Goal: Find specific page/section: Find specific page/section

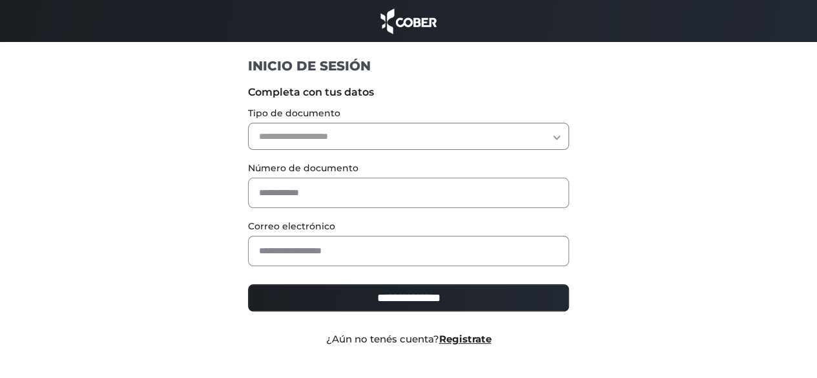
click at [298, 125] on select "**********" at bounding box center [408, 136] width 321 height 27
select select "***"
click at [248, 123] on select "**********" at bounding box center [408, 136] width 321 height 27
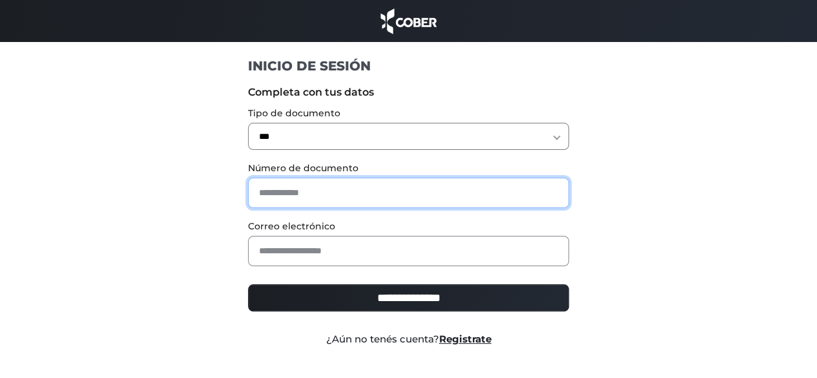
click at [296, 198] on input "text" at bounding box center [408, 193] width 321 height 30
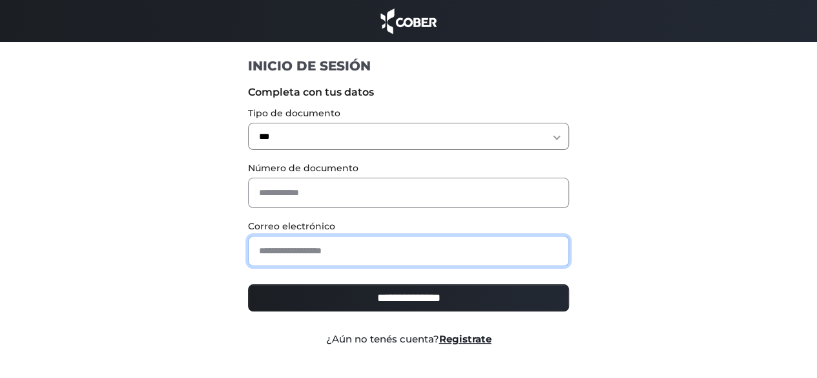
click at [284, 256] on input "email" at bounding box center [408, 251] width 321 height 30
paste input "**********"
type input "**********"
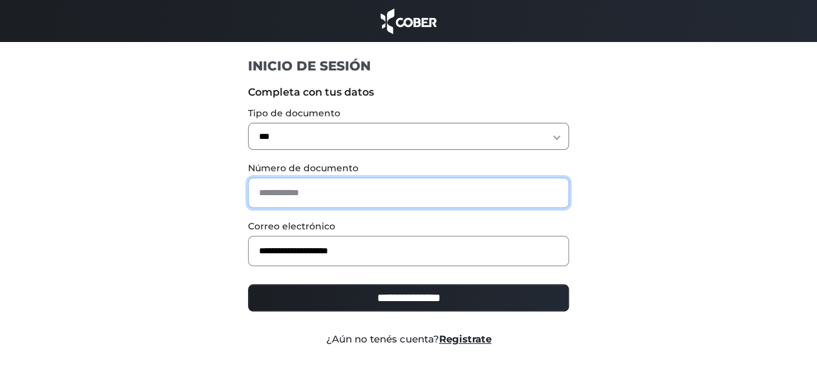
click at [296, 198] on input "text" at bounding box center [408, 193] width 321 height 30
type input "*"
click at [248, 284] on input "**********" at bounding box center [408, 297] width 321 height 27
type input "**********"
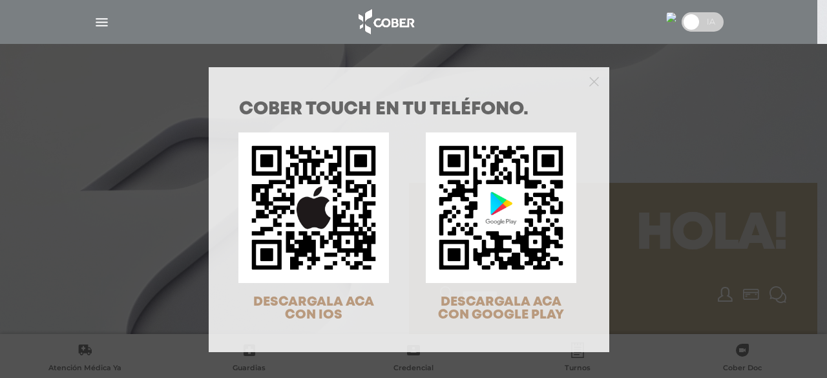
click at [701, 200] on div "COBER TOUCH en tu teléfono. DESCARGALA ACA CON IOS DESCARGALA ACA CON GOOGLE PL…" at bounding box center [413, 189] width 827 height 378
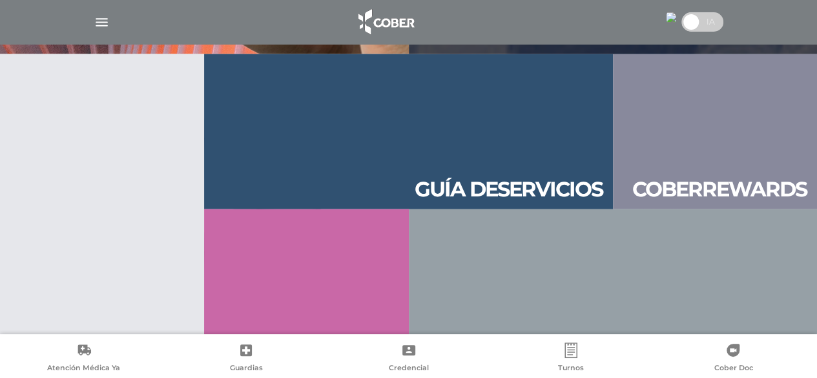
scroll to position [1395, 0]
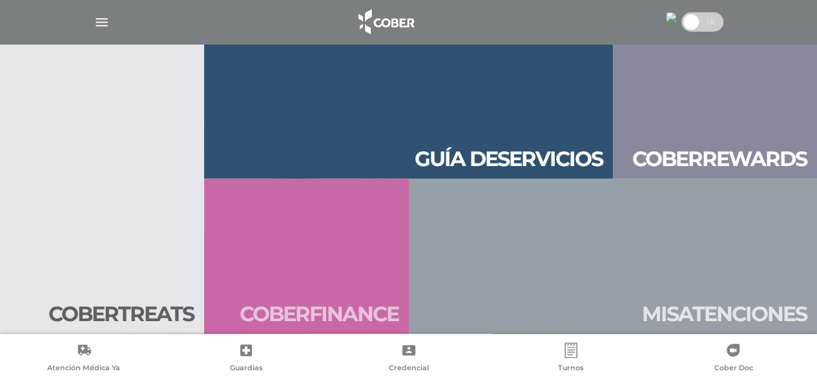
click at [354, 249] on link "Cober finan ce" at bounding box center [306, 256] width 204 height 155
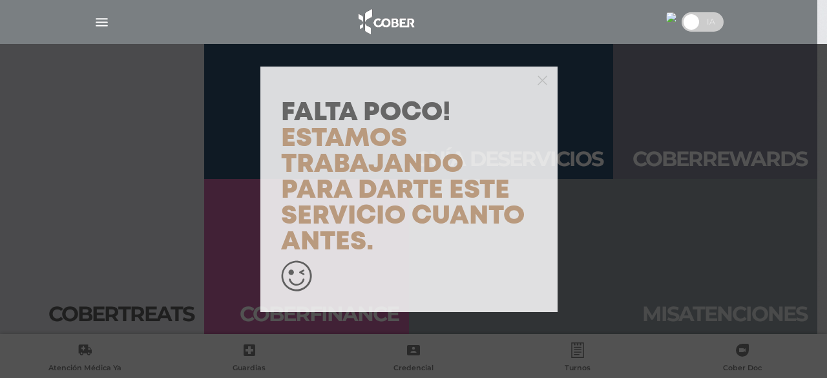
click at [645, 242] on div "Falta Poco! Estamos trabajando para darte este servicio cuanto antes." at bounding box center [413, 189] width 827 height 378
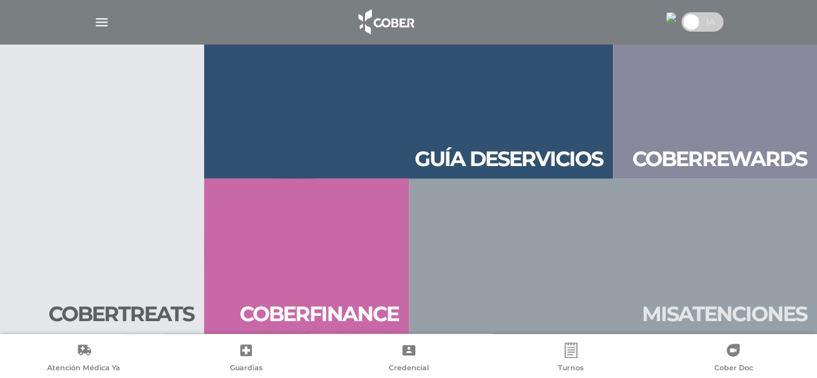
click at [645, 242] on link "Mis aten ciones" at bounding box center [613, 256] width 409 height 155
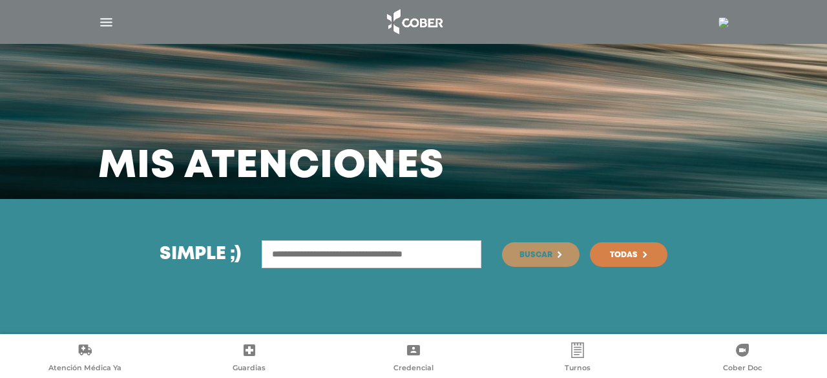
click at [108, 22] on img "button" at bounding box center [106, 22] width 16 height 16
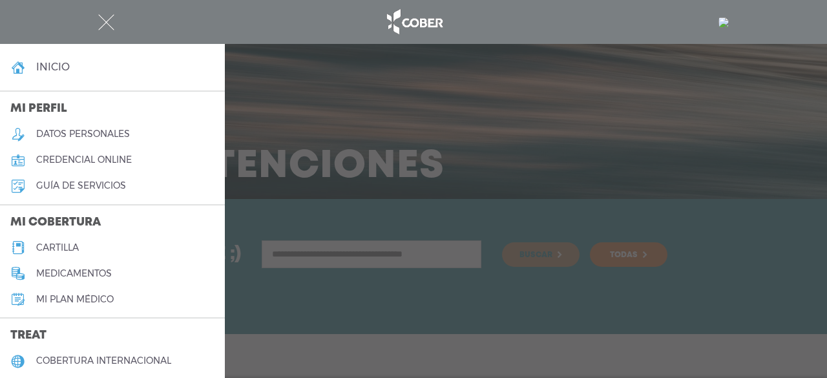
click at [56, 246] on h5 "cartilla" at bounding box center [57, 247] width 43 height 11
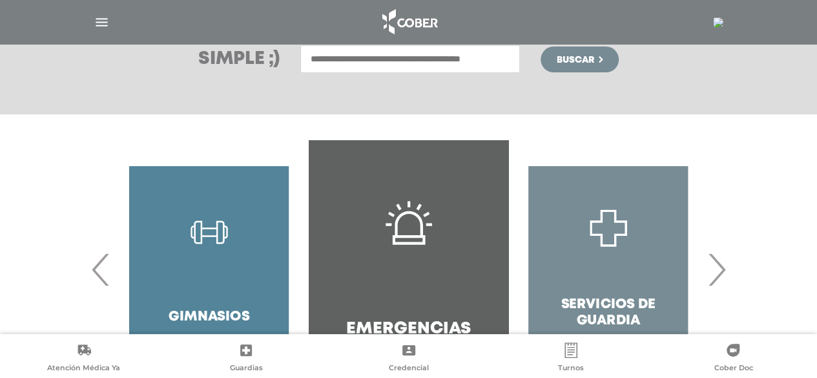
scroll to position [285, 0]
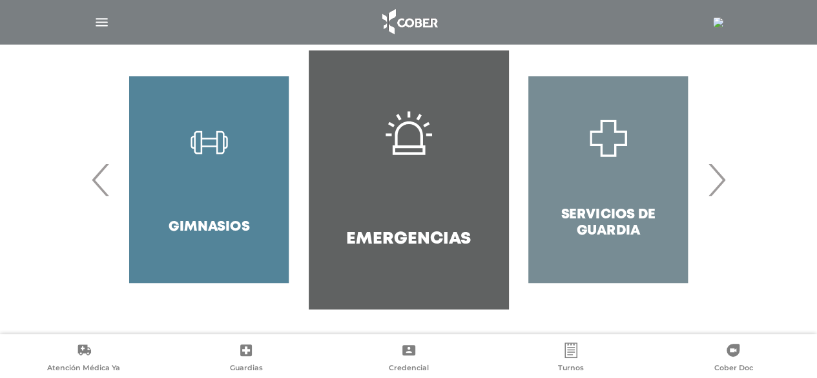
click at [716, 180] on span "›" at bounding box center [716, 180] width 25 height 70
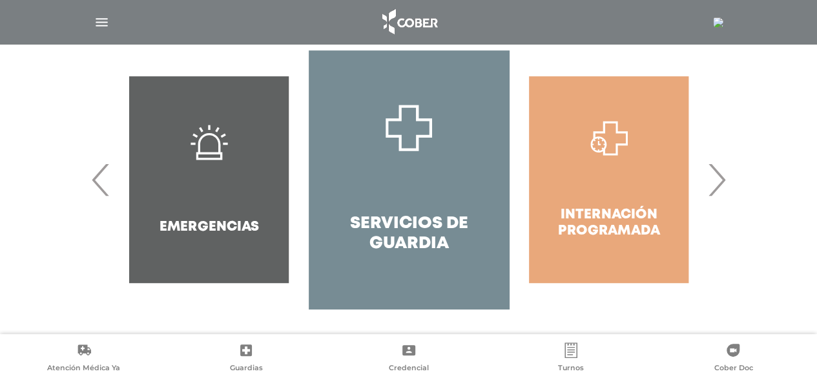
click at [716, 180] on span "›" at bounding box center [716, 180] width 25 height 70
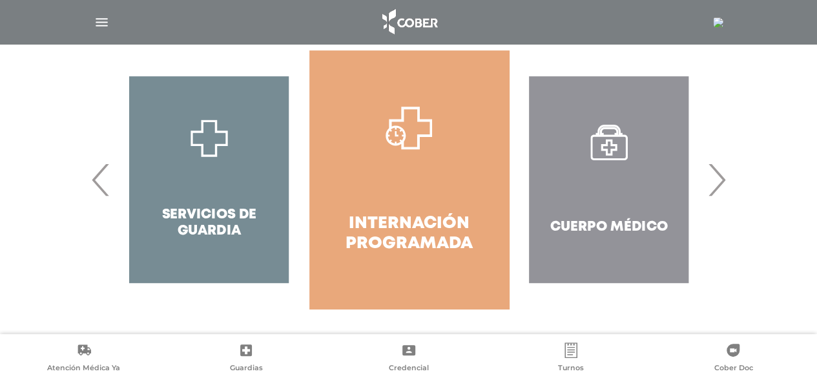
click at [716, 180] on span "›" at bounding box center [716, 180] width 25 height 70
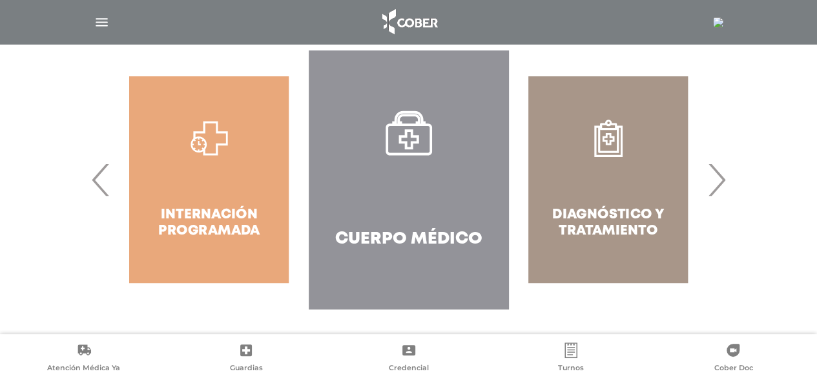
click at [716, 180] on span "›" at bounding box center [716, 180] width 25 height 70
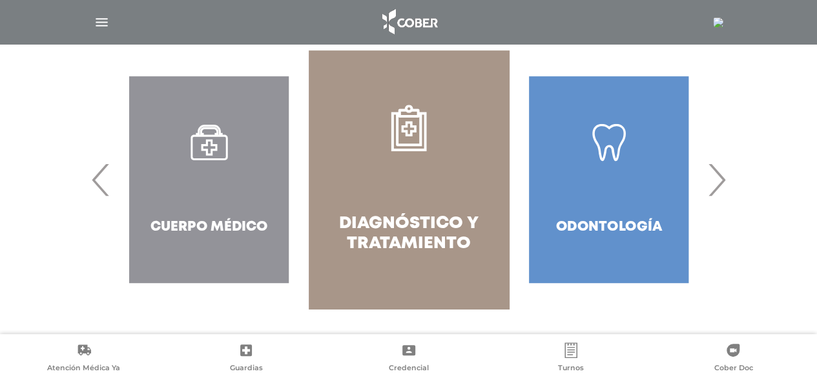
click at [716, 180] on span "›" at bounding box center [716, 180] width 25 height 70
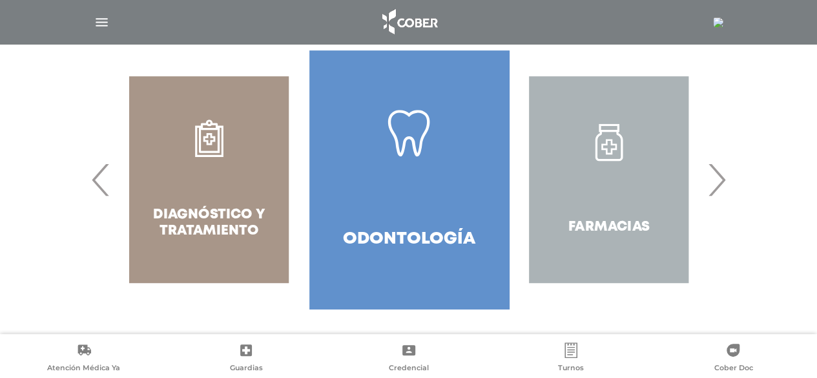
click at [707, 184] on div "Farmacias" at bounding box center [609, 179] width 200 height 258
click at [718, 185] on span "›" at bounding box center [716, 180] width 25 height 70
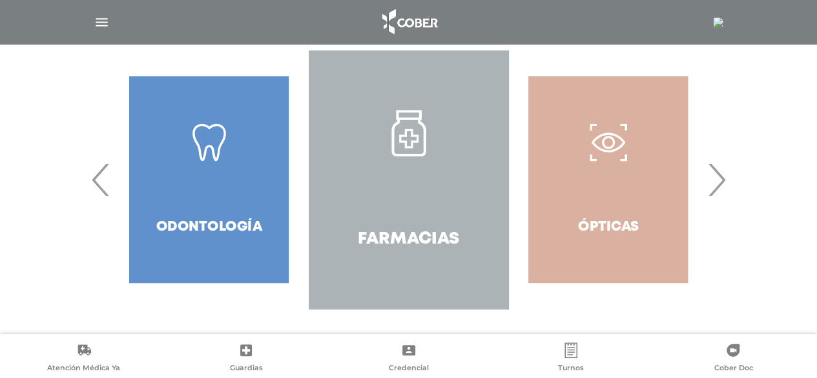
click at [718, 185] on span "›" at bounding box center [716, 180] width 25 height 70
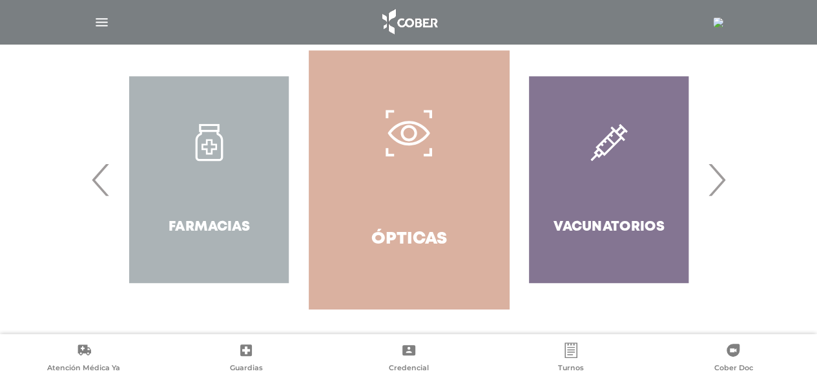
click at [718, 185] on span "›" at bounding box center [716, 180] width 25 height 70
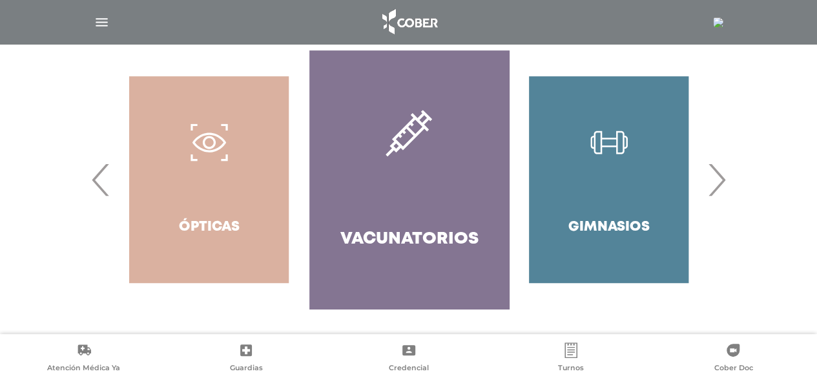
click at [718, 185] on span "›" at bounding box center [716, 180] width 25 height 70
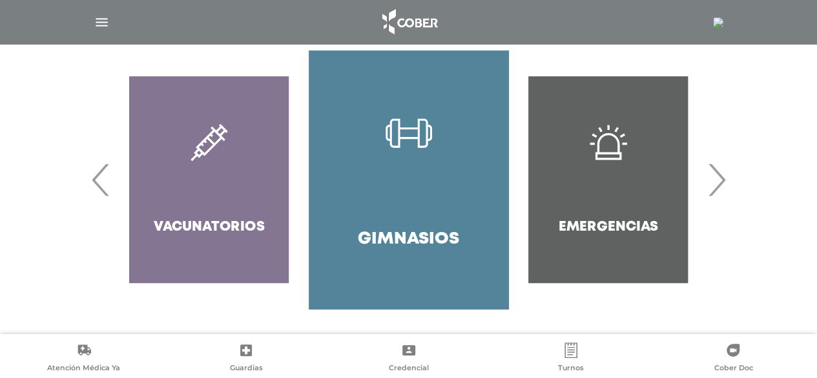
click at [718, 185] on span "›" at bounding box center [716, 180] width 25 height 70
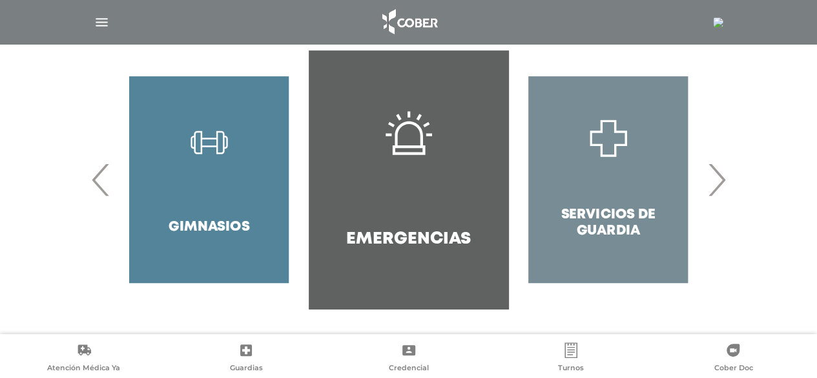
click at [718, 185] on span "›" at bounding box center [716, 180] width 25 height 70
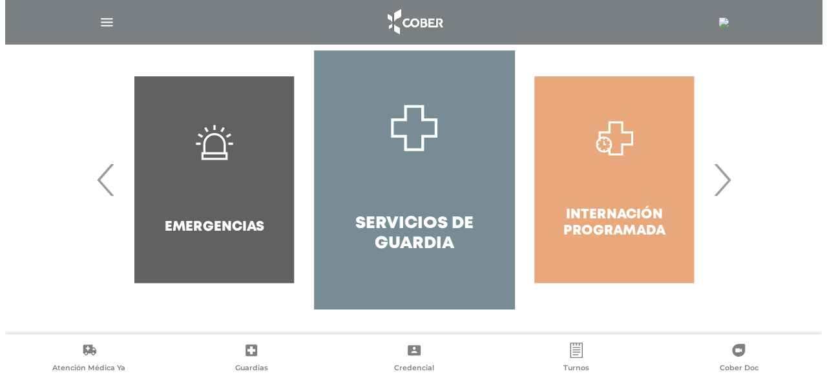
scroll to position [0, 0]
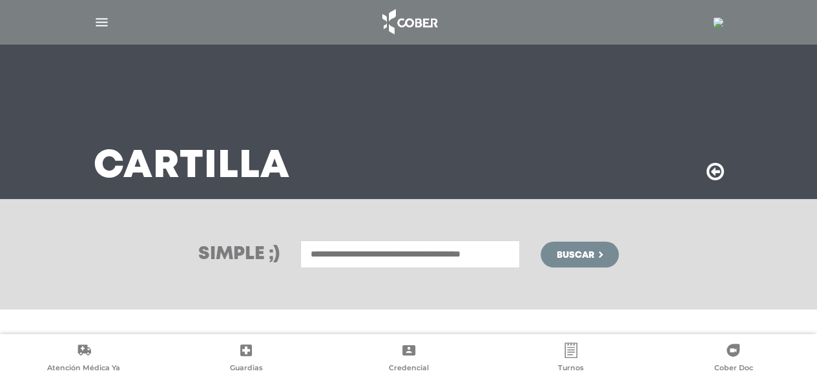
click at [428, 258] on input "text" at bounding box center [410, 254] width 220 height 28
click at [718, 25] on img at bounding box center [718, 22] width 10 height 10
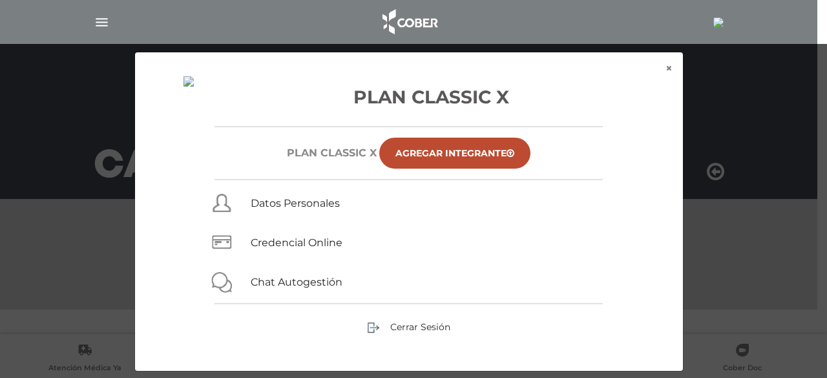
scroll to position [16, 0]
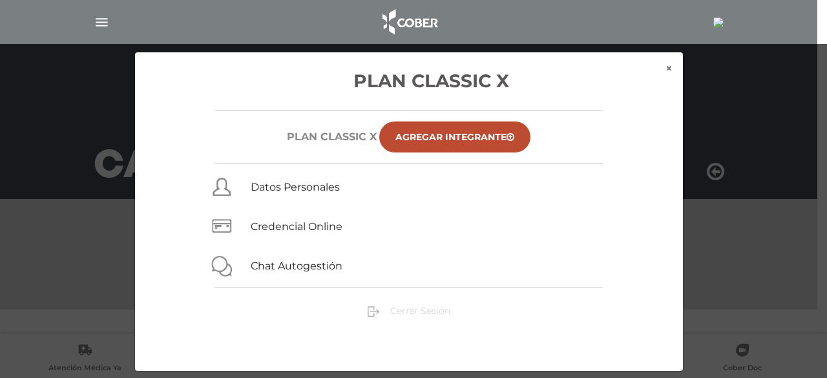
click at [422, 312] on span "Cerrar Sesión" at bounding box center [420, 311] width 60 height 12
